Goal: Information Seeking & Learning: Compare options

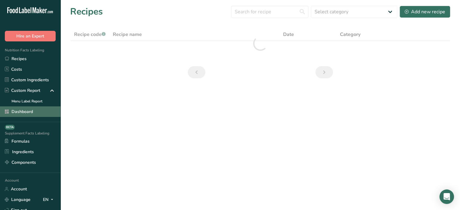
click at [37, 109] on link "Dashboard" at bounding box center [30, 111] width 60 height 11
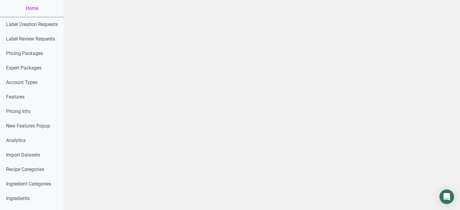
scroll to position [290, 0]
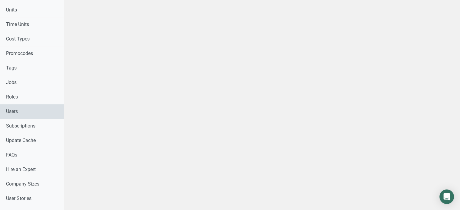
click at [45, 105] on link "Users" at bounding box center [32, 111] width 64 height 15
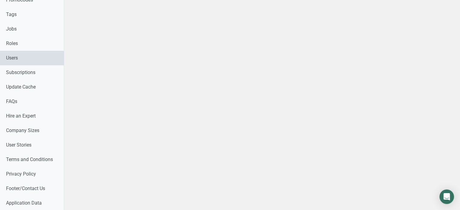
select select
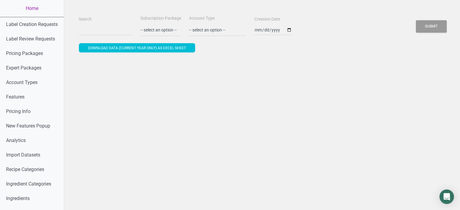
drag, startPoint x: 72, startPoint y: 27, endPoint x: 88, endPoint y: 31, distance: 16.3
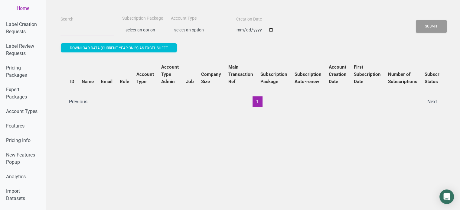
click at [88, 31] on input "Search" at bounding box center [87, 29] width 54 height 11
paste input "YEARLY15"
type input "Y"
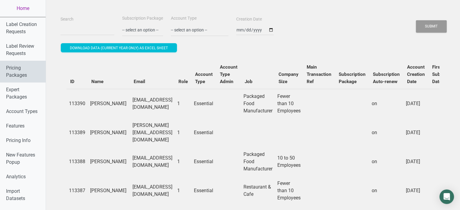
click at [31, 73] on link "Pricing Packages" at bounding box center [23, 72] width 46 height 22
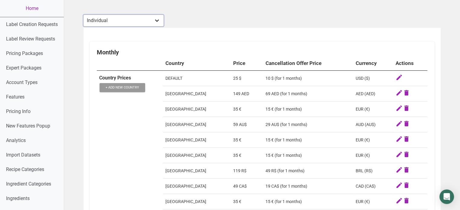
click at [141, 19] on select "Individual Essential Pro Business Old Enterprise 3 Users (799$) Old Enterprise …" at bounding box center [123, 21] width 81 height 12
click at [83, 15] on select "Individual Essential Pro Business Old Enterprise 3 Users (799$) Old Enterprise …" at bounding box center [123, 21] width 81 height 12
click at [131, 21] on select "Individual Essential Pro Business Old Enterprise 3 Users (799$) Old Enterprise …" at bounding box center [123, 21] width 81 height 12
click at [83, 15] on select "Individual Essential Pro Business Old Enterprise 3 Users (799$) Old Enterprise …" at bounding box center [123, 21] width 81 height 12
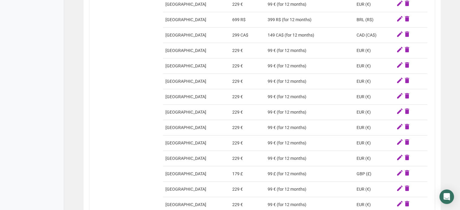
scroll to position [813, 0]
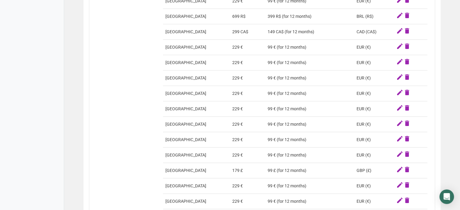
click at [231, 173] on td "179 £" at bounding box center [247, 170] width 35 height 15
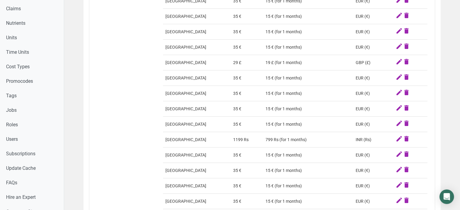
scroll to position [0, 0]
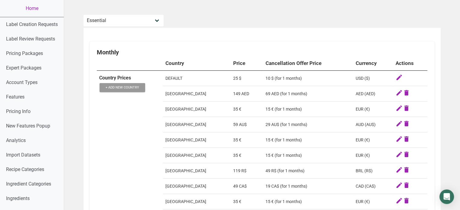
click at [155, 17] on select "Individual Essential Pro Business Old Enterprise 3 Users (799$) Old Enterprise …" at bounding box center [123, 21] width 81 height 12
select select "30"
click at [83, 15] on select "Individual Essential Pro Business Old Enterprise 3 Users (799$) Old Enterprise …" at bounding box center [123, 21] width 81 height 12
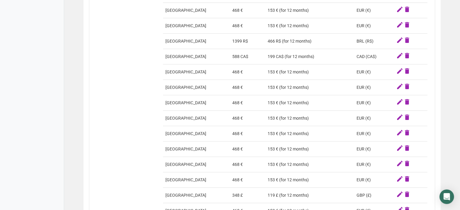
scroll to position [807, 0]
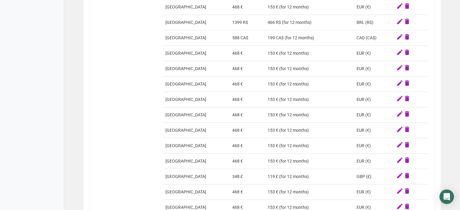
click at [232, 175] on td "348 £" at bounding box center [247, 176] width 35 height 15
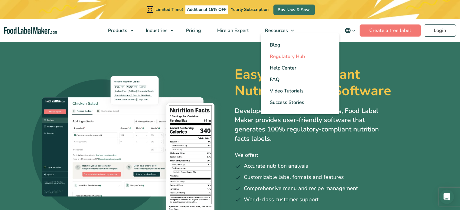
click at [284, 58] on span "Regulatory Hub" at bounding box center [286, 56] width 35 height 7
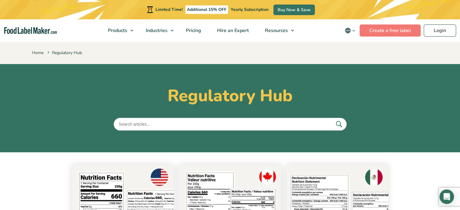
click at [291, 89] on span "Video Tutorials" at bounding box center [286, 91] width 34 height 7
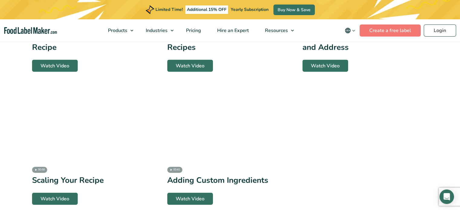
scroll to position [1280, 0]
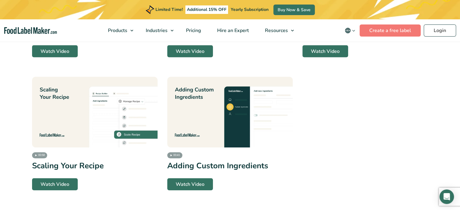
click at [242, 116] on img at bounding box center [229, 112] width 125 height 71
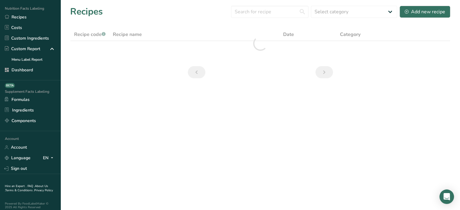
scroll to position [49, 0]
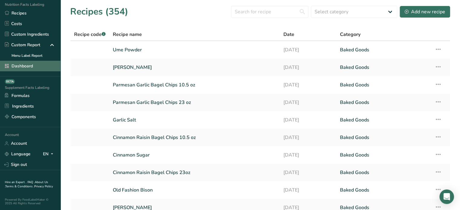
click at [34, 61] on link "Dashboard" at bounding box center [30, 66] width 60 height 11
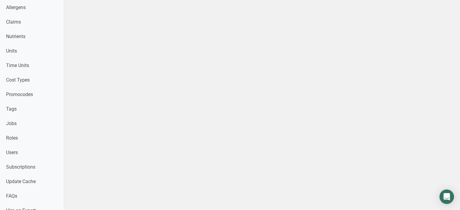
scroll to position [248, 0]
click at [16, 153] on link "Users" at bounding box center [32, 153] width 64 height 15
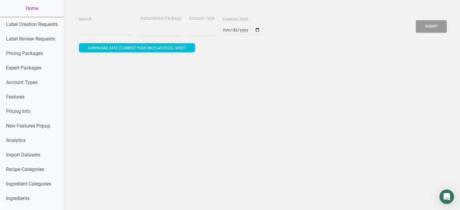
select select
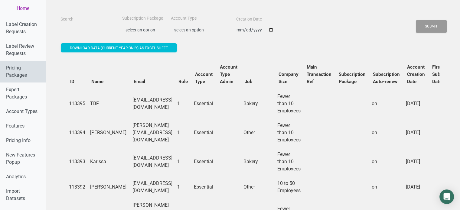
click at [22, 76] on link "Pricing Packages" at bounding box center [23, 72] width 46 height 22
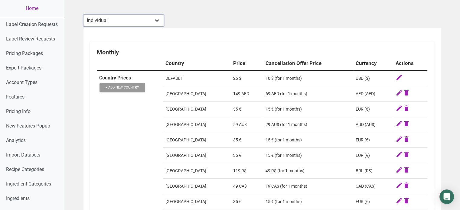
click at [153, 24] on select "Individual Essential Pro Business Old Enterprise 3 Users (799$) Old Enterprise …" at bounding box center [123, 21] width 81 height 12
select select "29"
click at [83, 15] on select "Individual Essential Pro Business Old Enterprise 3 Users (799$) Old Enterprise …" at bounding box center [123, 21] width 81 height 12
click at [145, 16] on select "Individual Essential Pro Business Old Enterprise 3 Users (799$) Old Enterprise …" at bounding box center [123, 21] width 81 height 12
click at [83, 15] on select "Individual Essential Pro Business Old Enterprise 3 Users (799$) Old Enterprise …" at bounding box center [123, 21] width 81 height 12
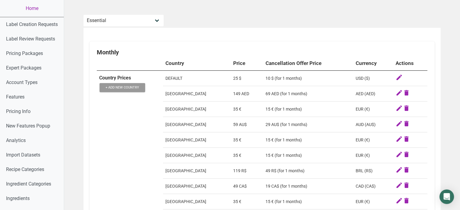
click at [149, 49] on div "Monthly" at bounding box center [262, 52] width 330 height 7
